Goal: Information Seeking & Learning: Learn about a topic

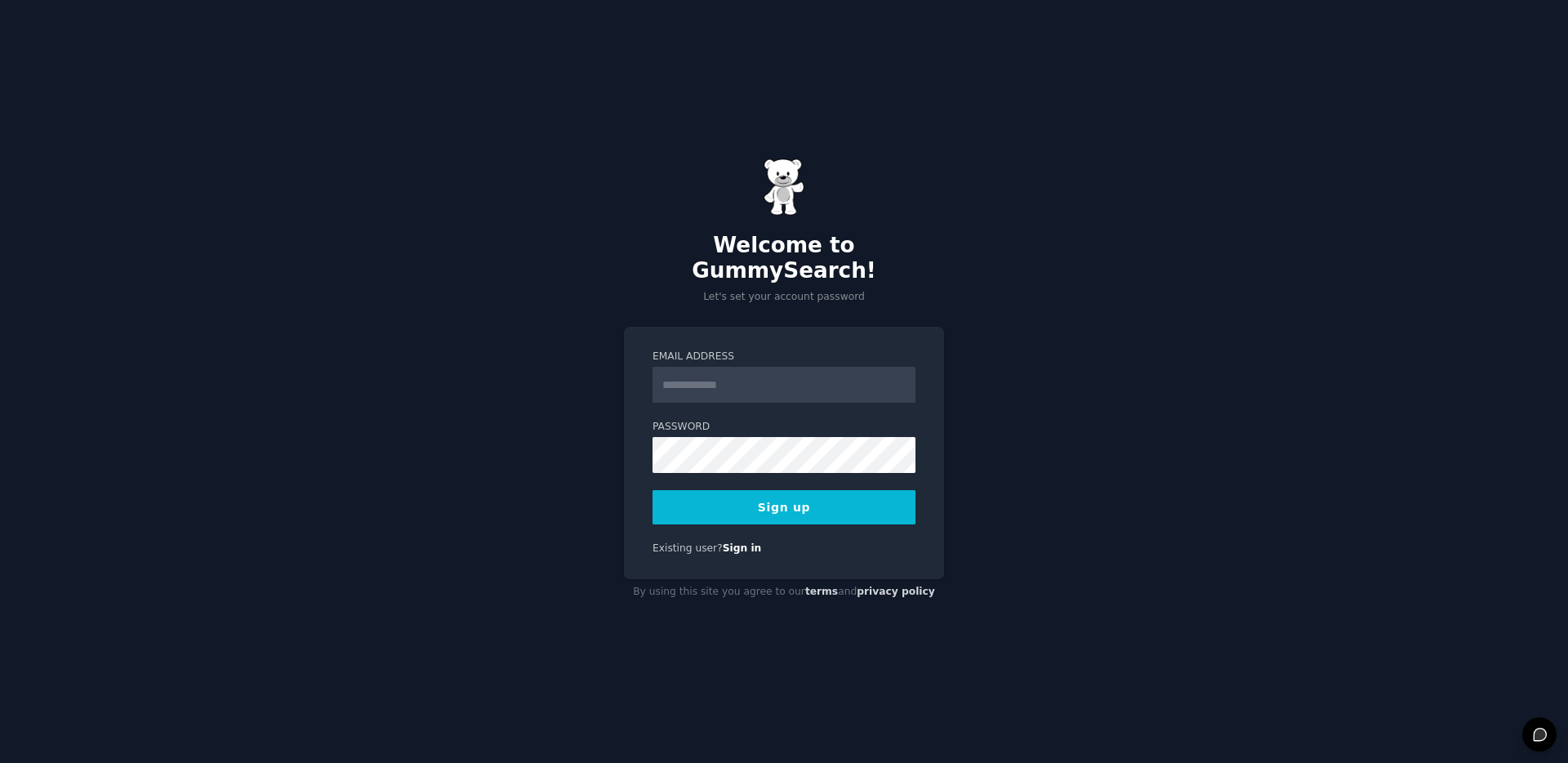
click at [738, 366] on input "Email Address" at bounding box center [784, 384] width 263 height 36
type input "**********"
click at [715, 493] on button "Sign up" at bounding box center [784, 507] width 263 height 34
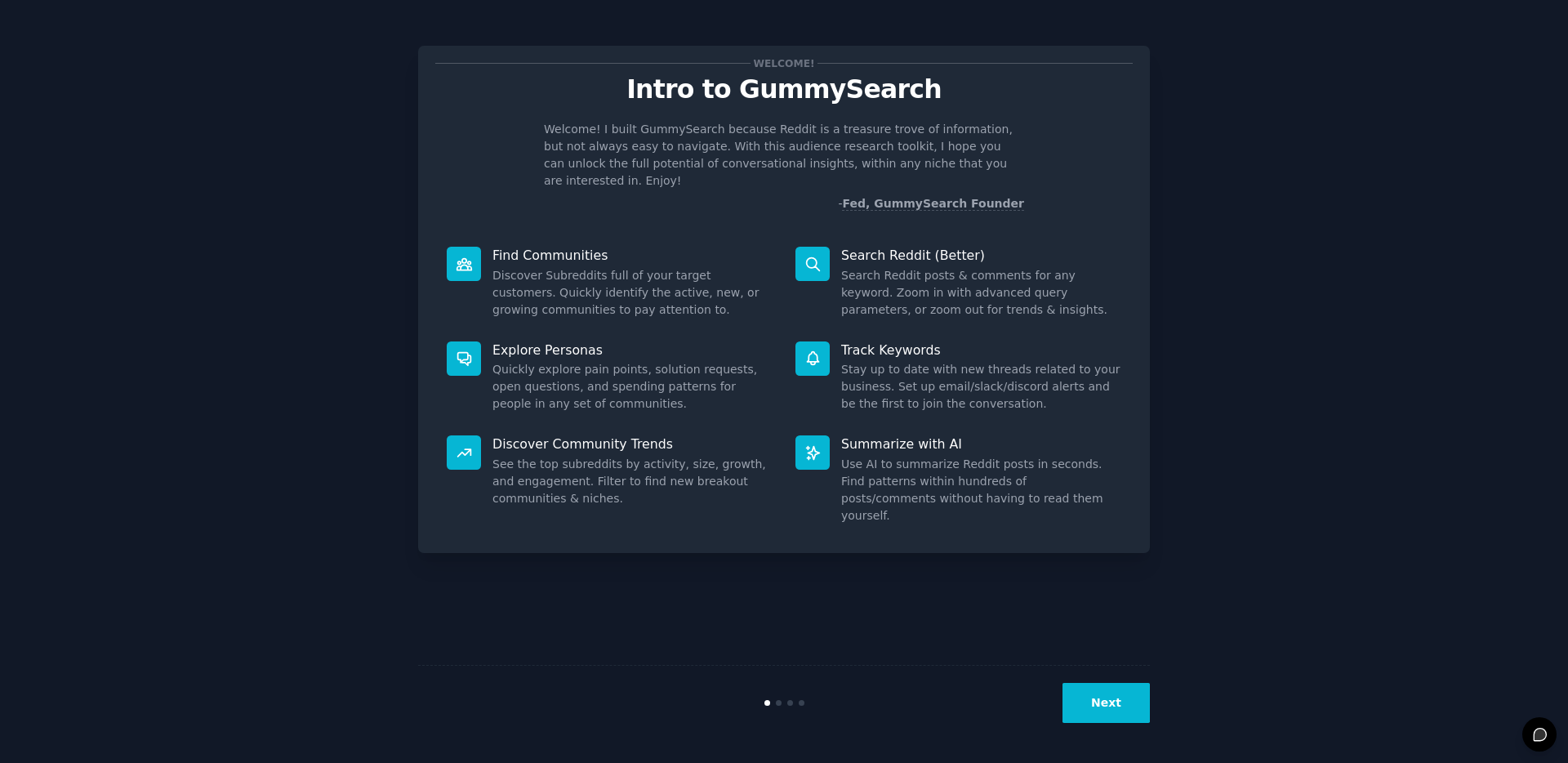
click at [1102, 699] on button "Next" at bounding box center [1106, 702] width 87 height 40
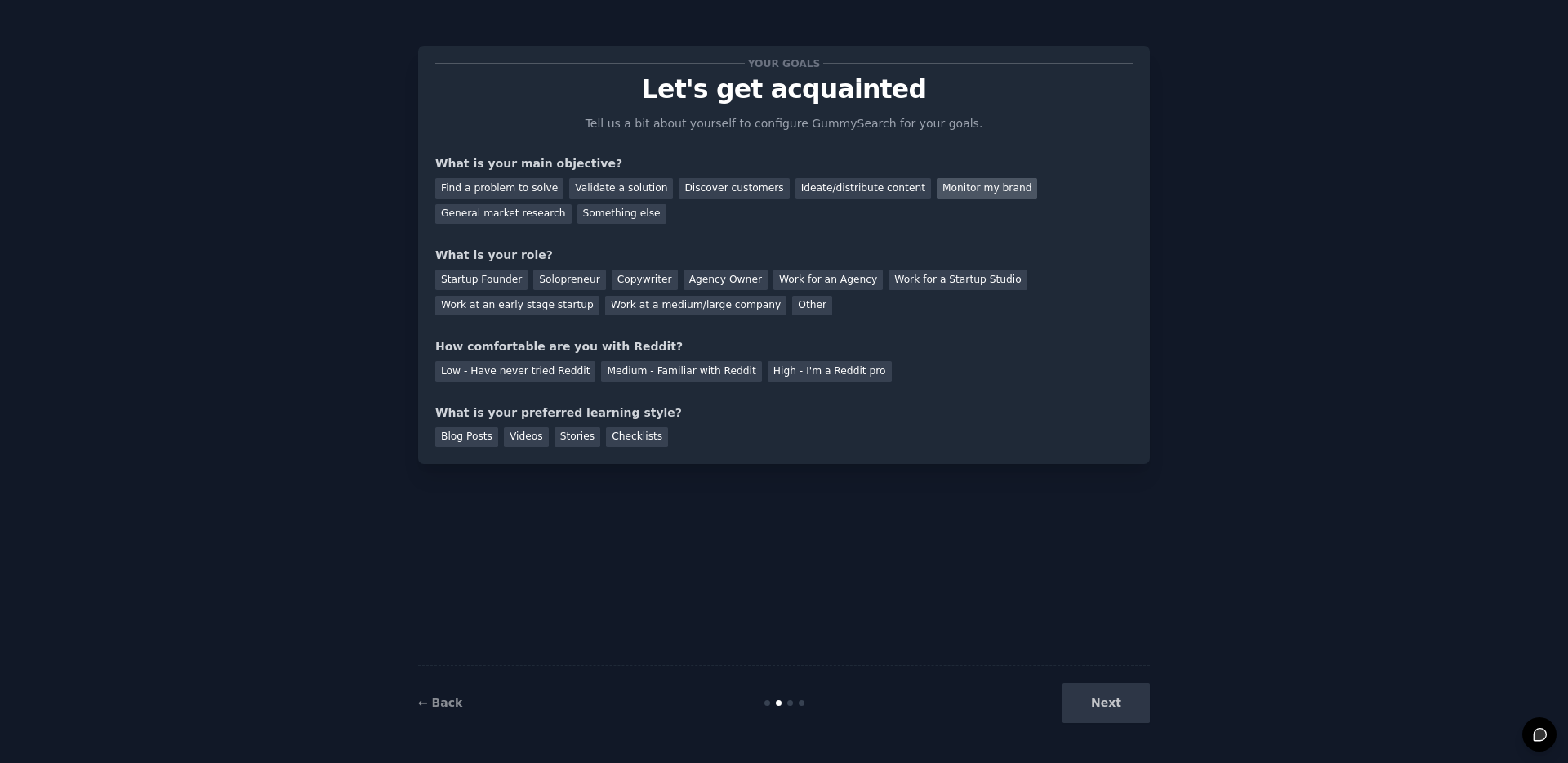
click at [956, 188] on div "Monitor my brand" at bounding box center [987, 188] width 100 height 20
click at [693, 309] on div "Work at a medium/large company" at bounding box center [696, 306] width 181 height 20
click at [704, 369] on div "Medium - Familiar with Reddit" at bounding box center [681, 371] width 160 height 20
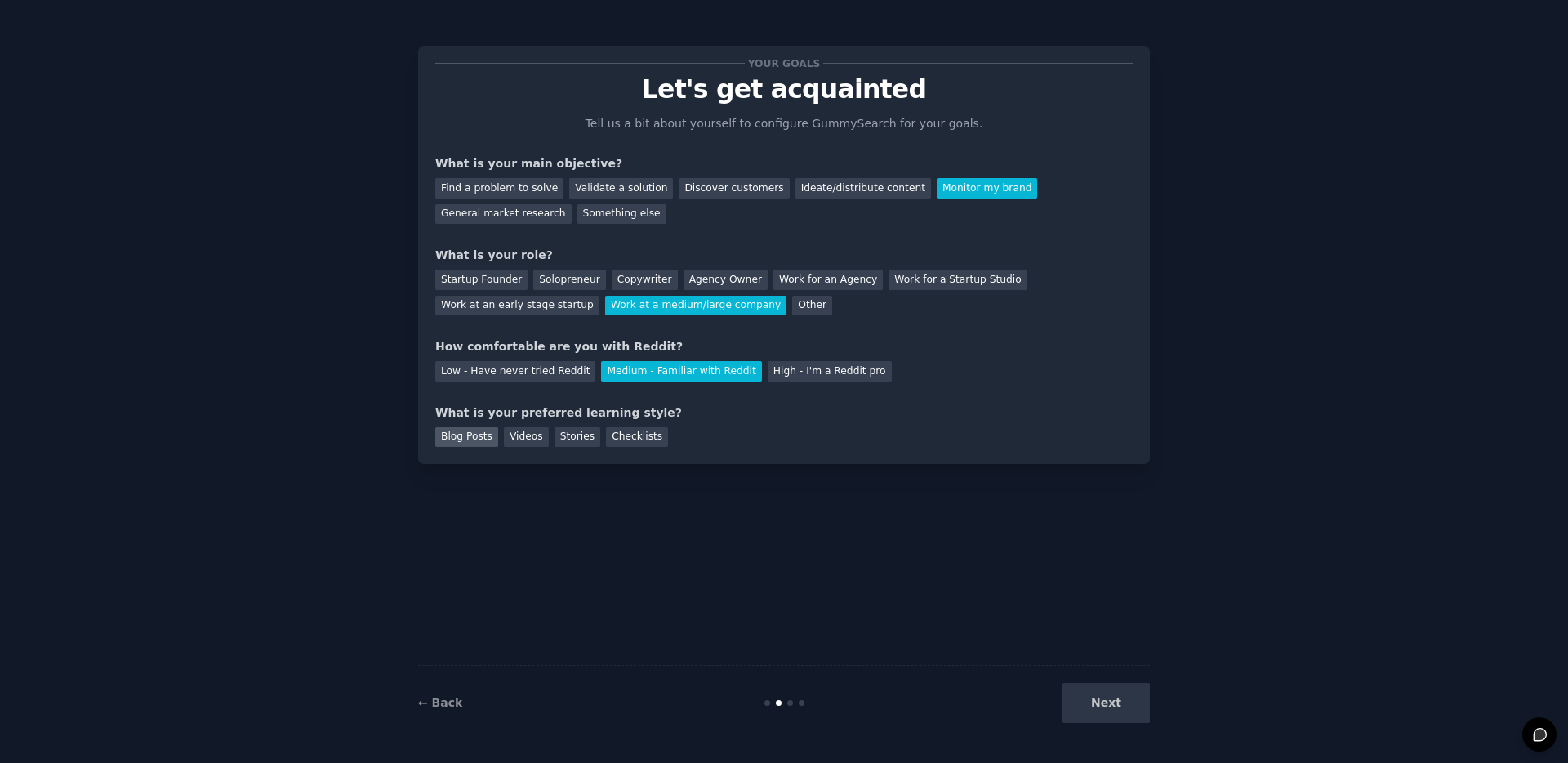
click at [469, 437] on div "Blog Posts" at bounding box center [466, 437] width 63 height 20
click at [1115, 699] on button "Next" at bounding box center [1106, 702] width 87 height 40
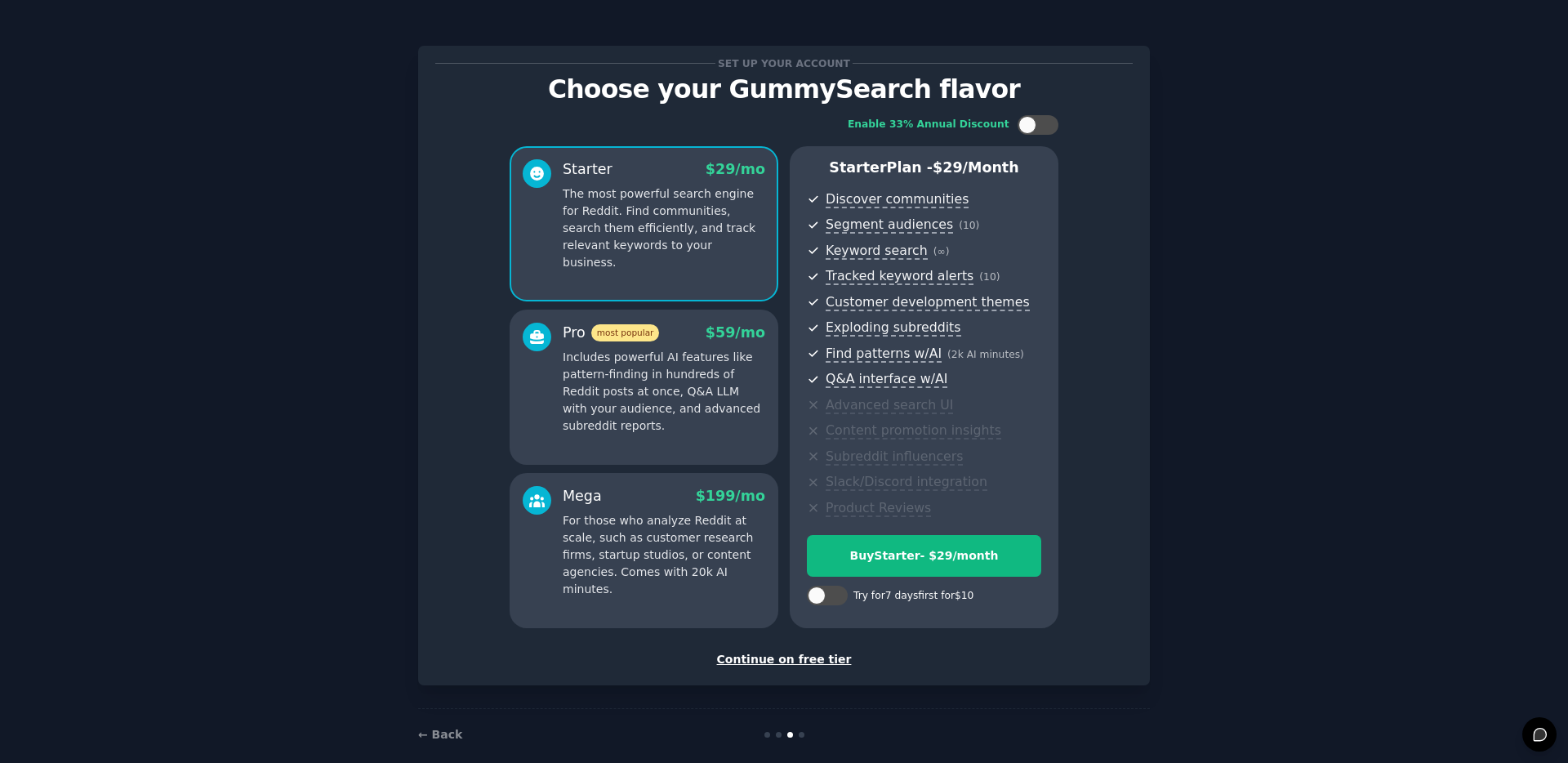
scroll to position [20, 0]
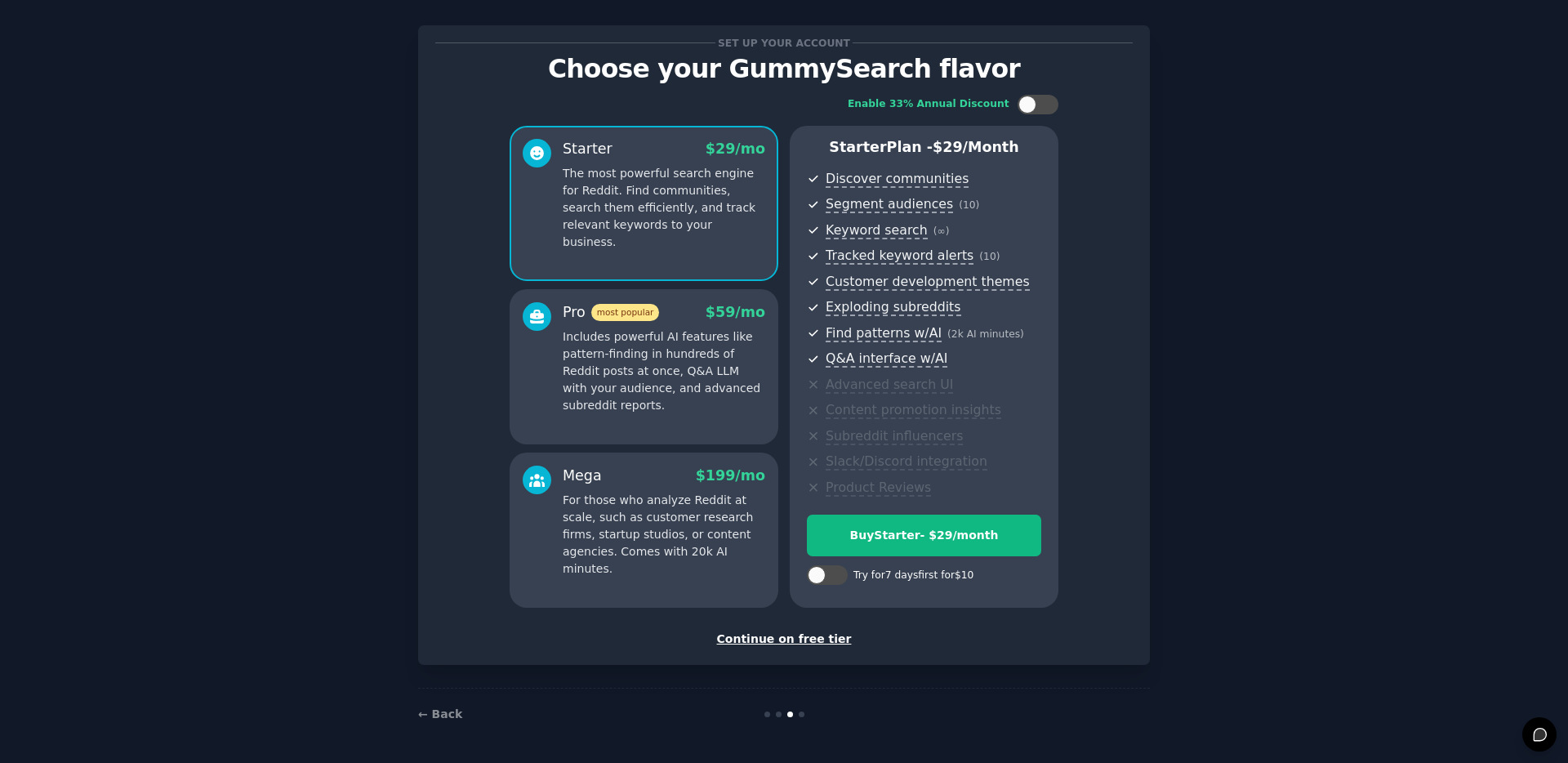
click at [800, 635] on div "Continue on free tier" at bounding box center [784, 639] width 698 height 17
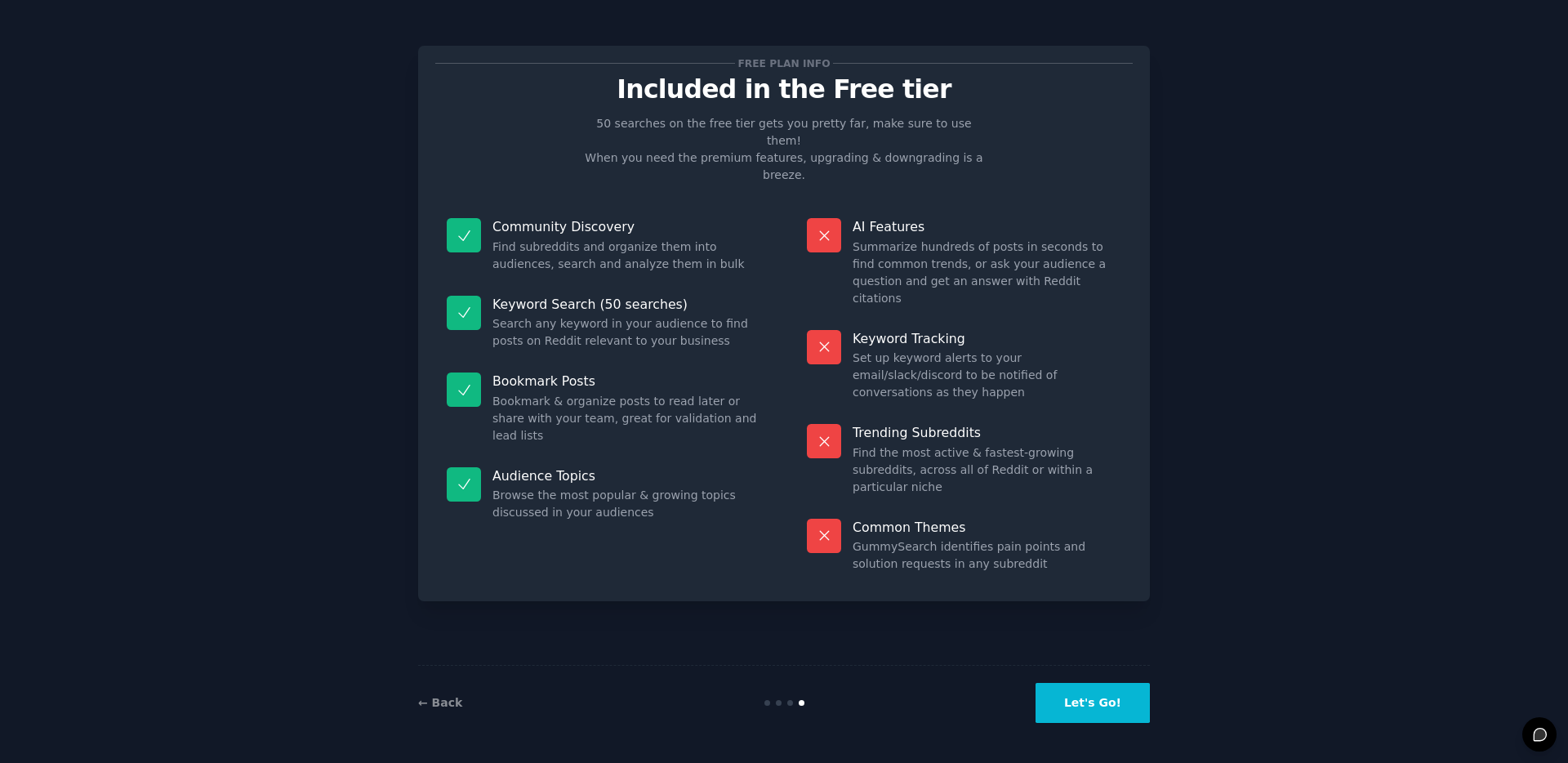
click at [1090, 692] on button "Let's Go!" at bounding box center [1092, 702] width 114 height 40
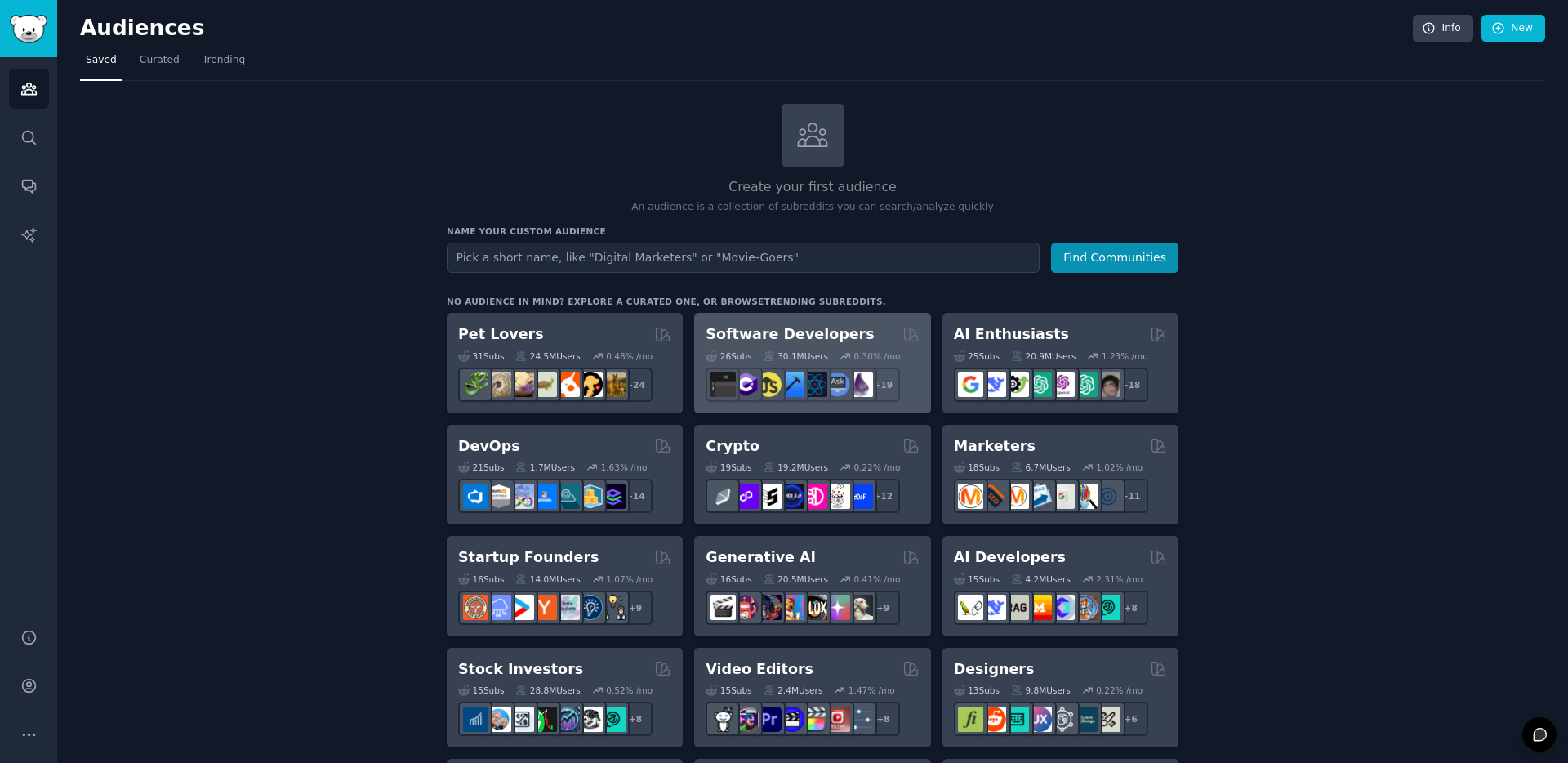
click at [845, 337] on div "Software Developers" at bounding box center [812, 334] width 213 height 20
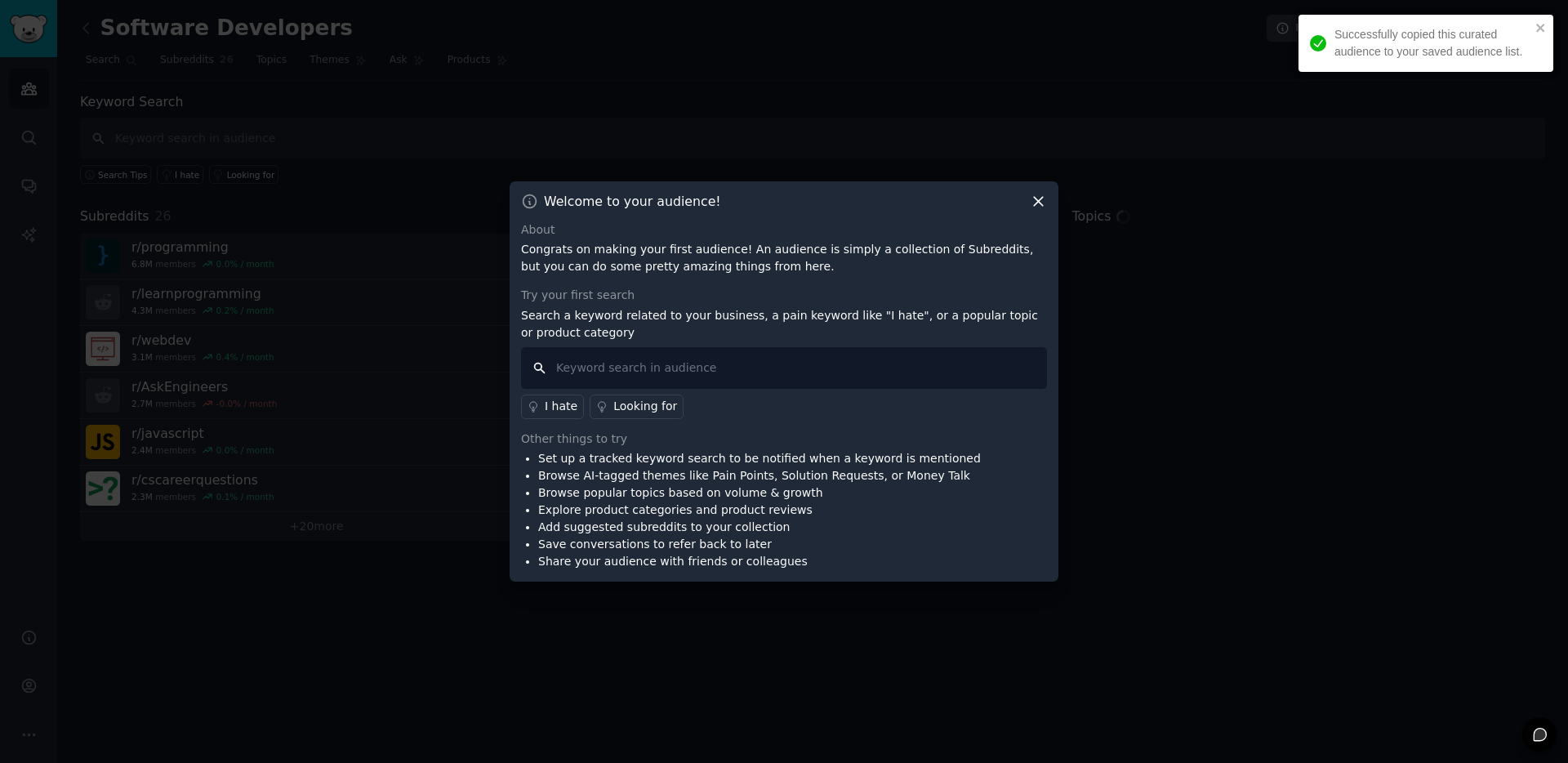
click at [708, 368] on input "text" at bounding box center [784, 367] width 526 height 42
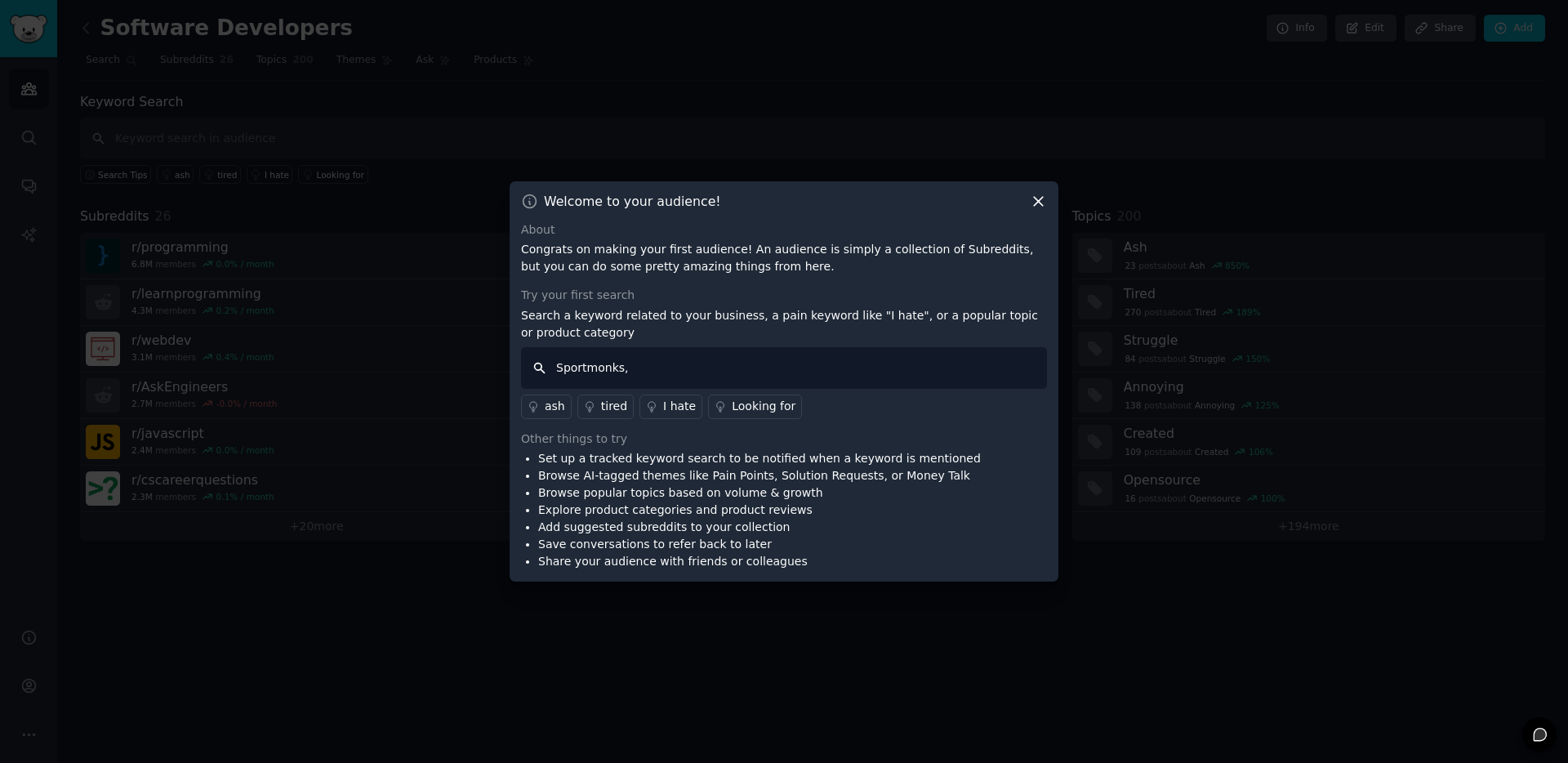
type input "Sportmonks"
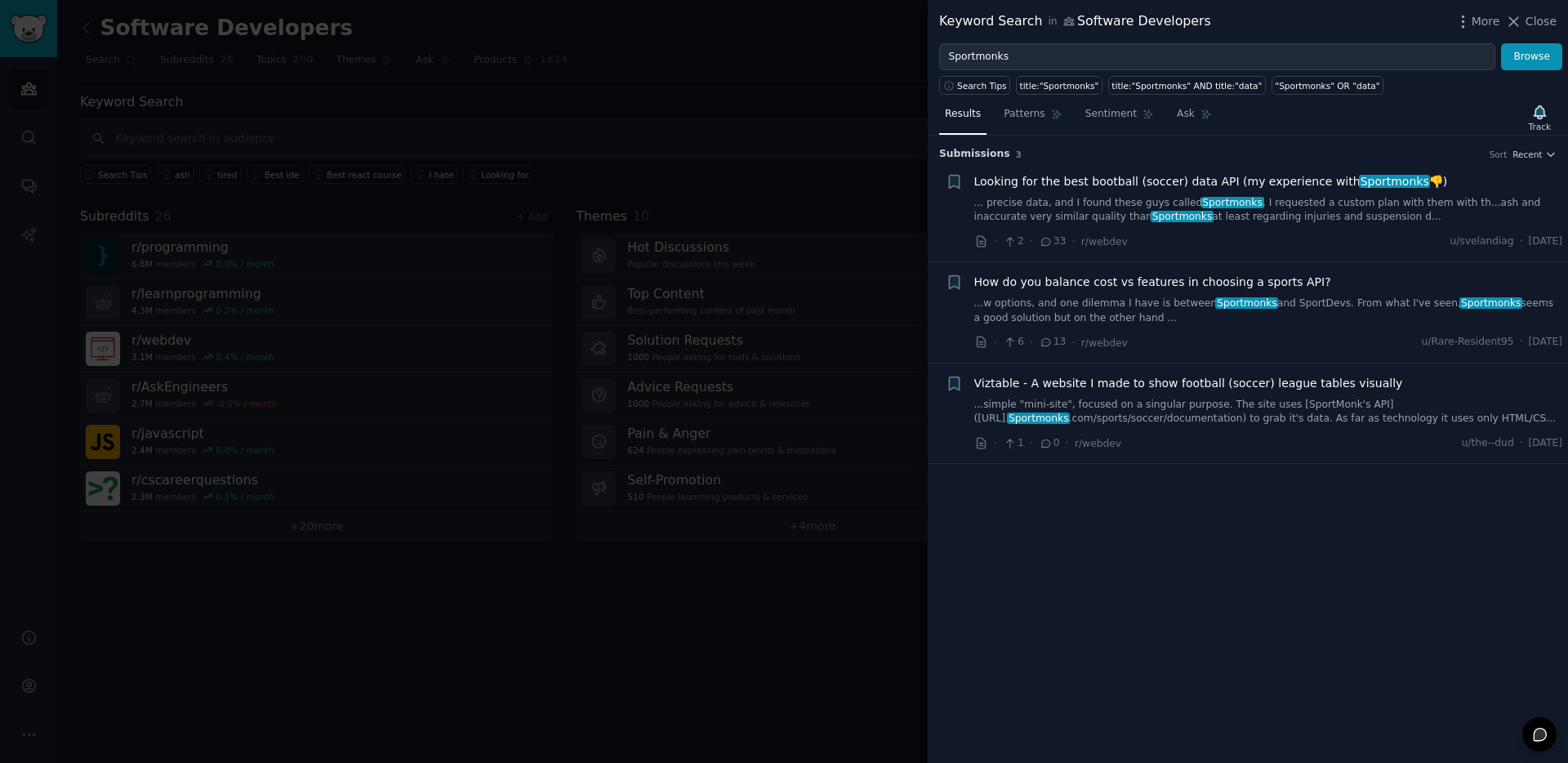
click at [645, 152] on div at bounding box center [784, 382] width 1568 height 763
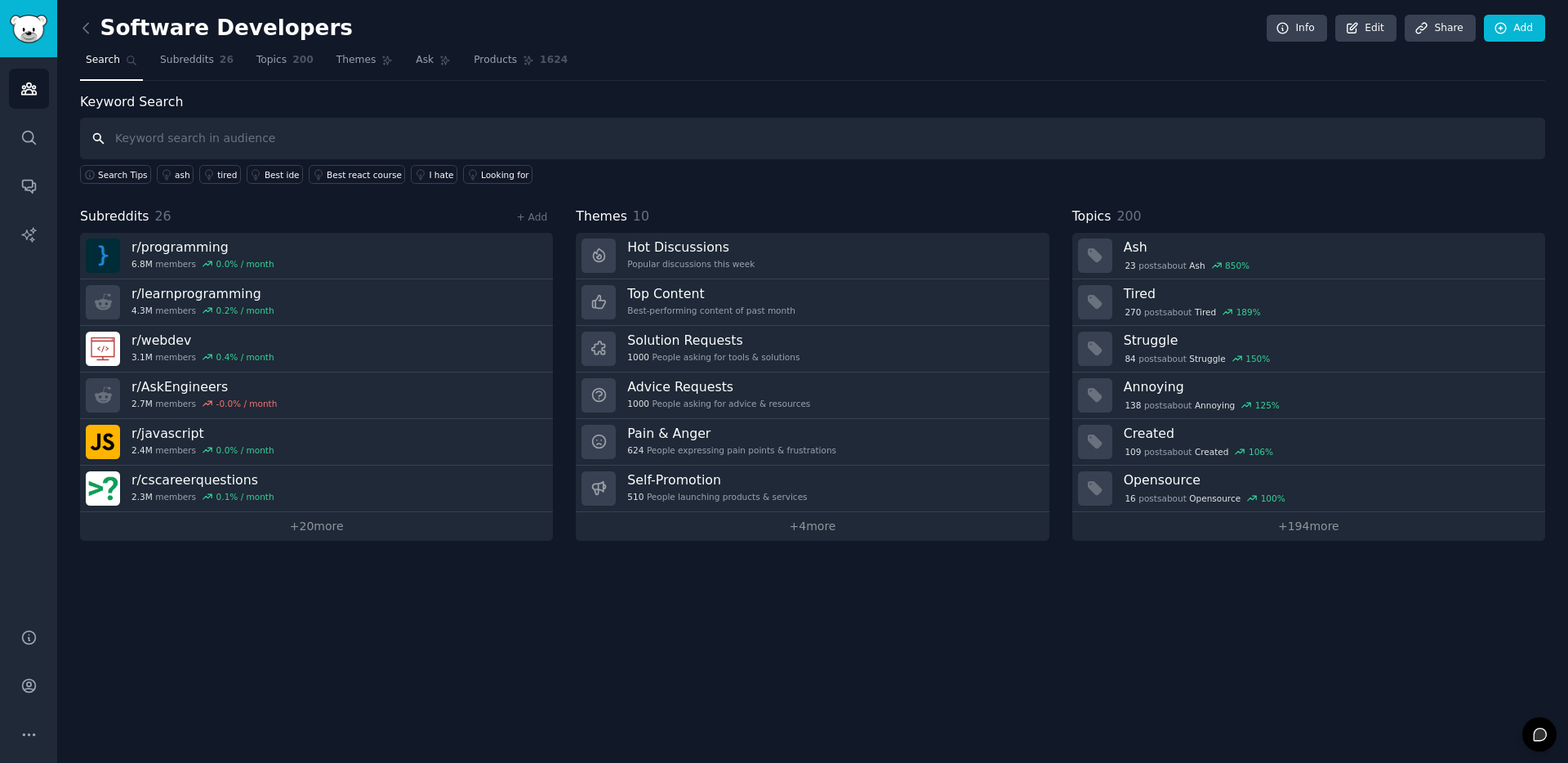
click at [307, 140] on input "text" at bounding box center [812, 138] width 1465 height 42
click at [39, 84] on link "Audiences" at bounding box center [29, 88] width 40 height 40
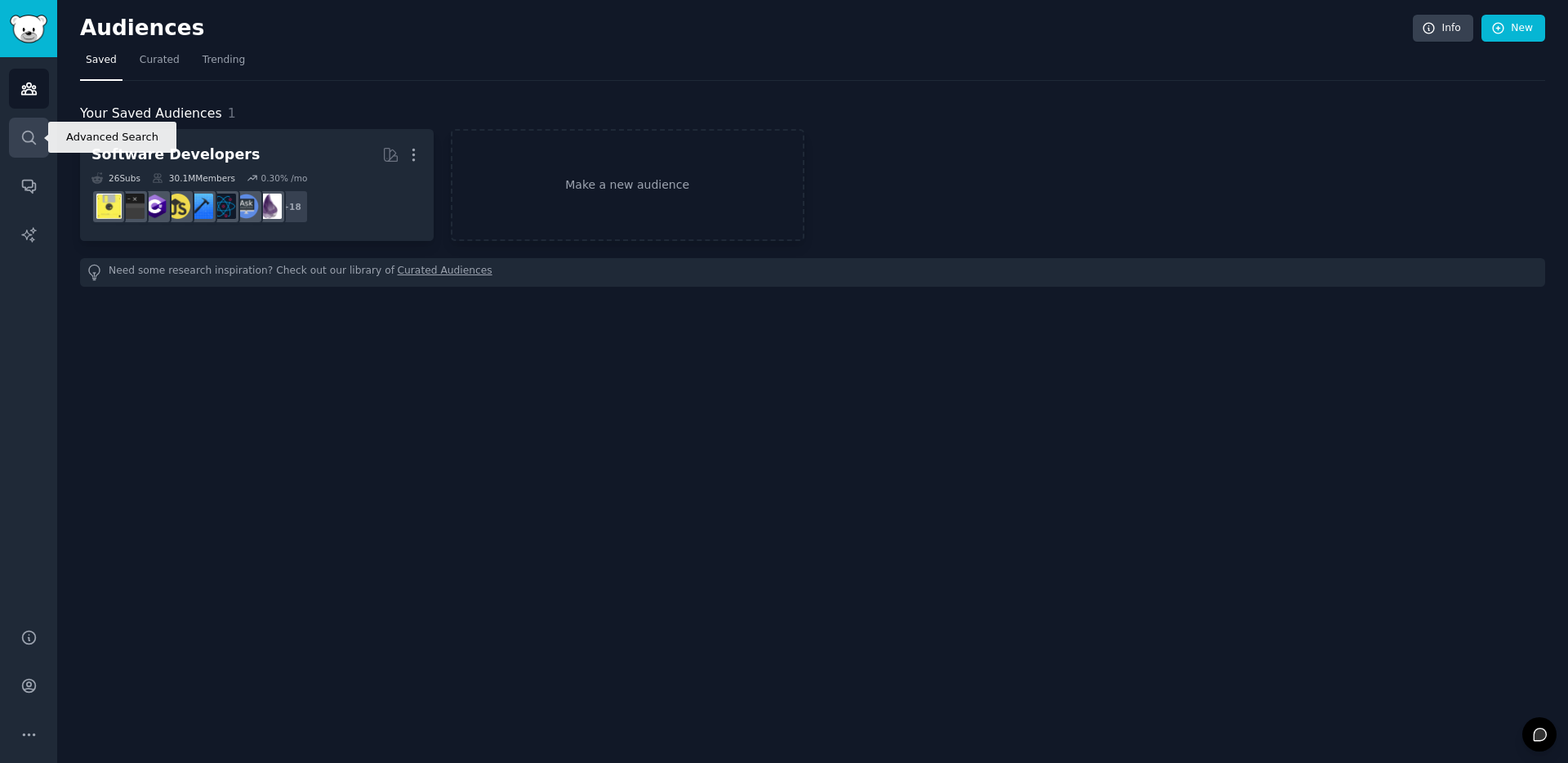
click at [37, 136] on link "Search" at bounding box center [29, 137] width 40 height 40
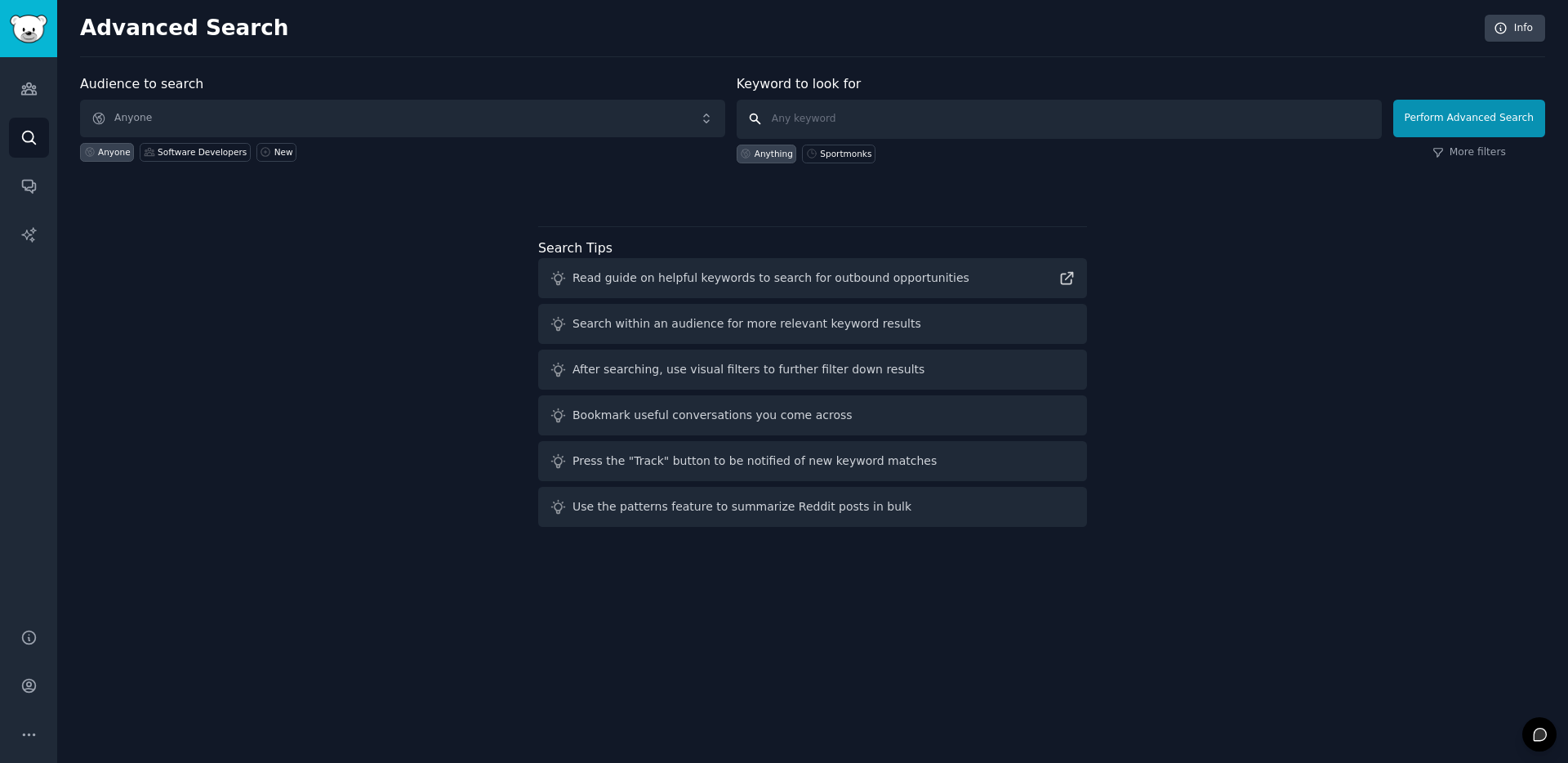
click at [1007, 118] on input "text" at bounding box center [1059, 120] width 645 height 39
type input "Sportmonks"
click button "Perform Advanced Search" at bounding box center [1469, 119] width 152 height 37
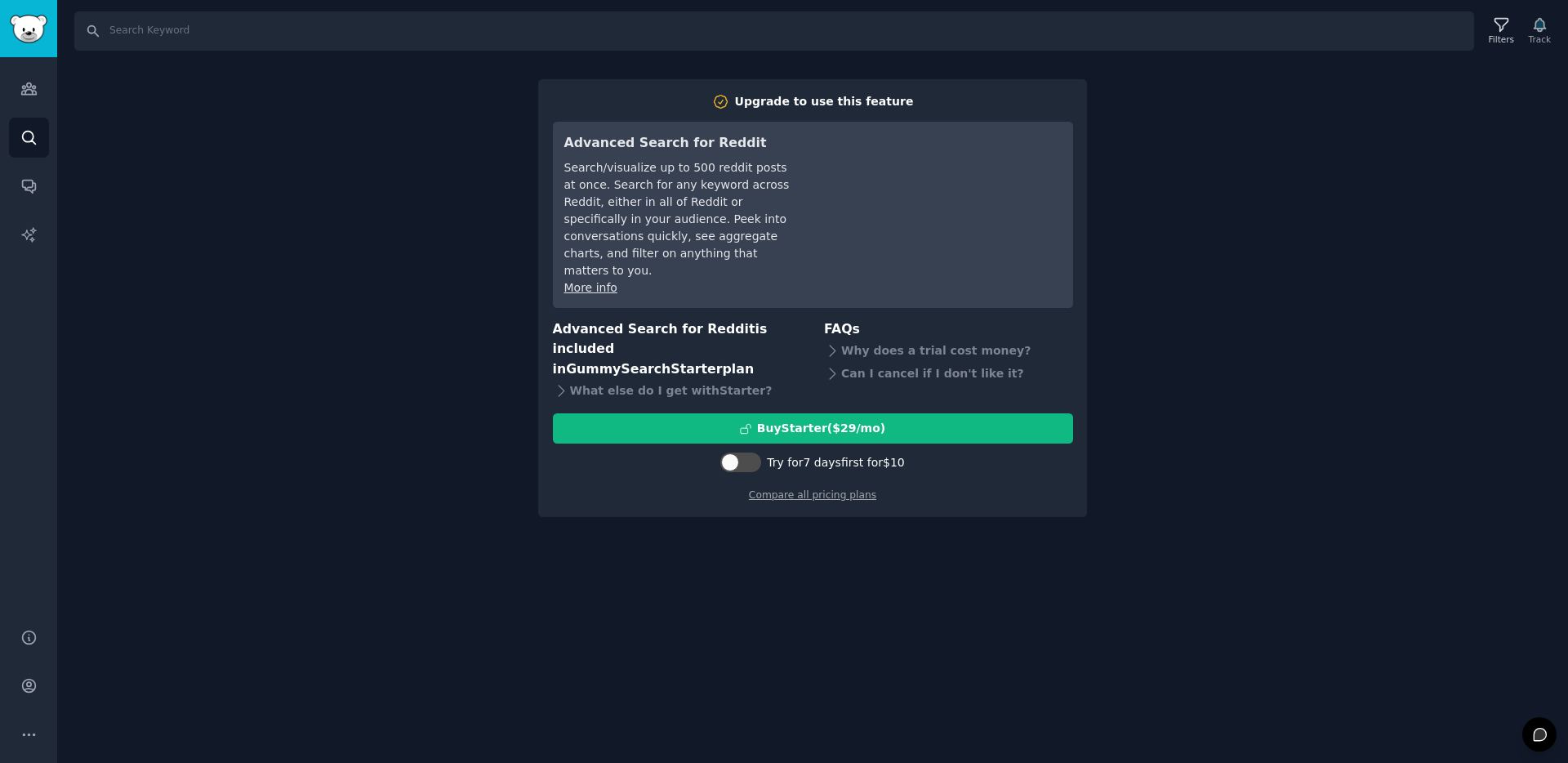
click at [1164, 142] on div "Search Filters Track Upgrade to use this feature Advanced Search for Reddit Sea…" at bounding box center [812, 382] width 1511 height 763
